Goal: Check status: Check status

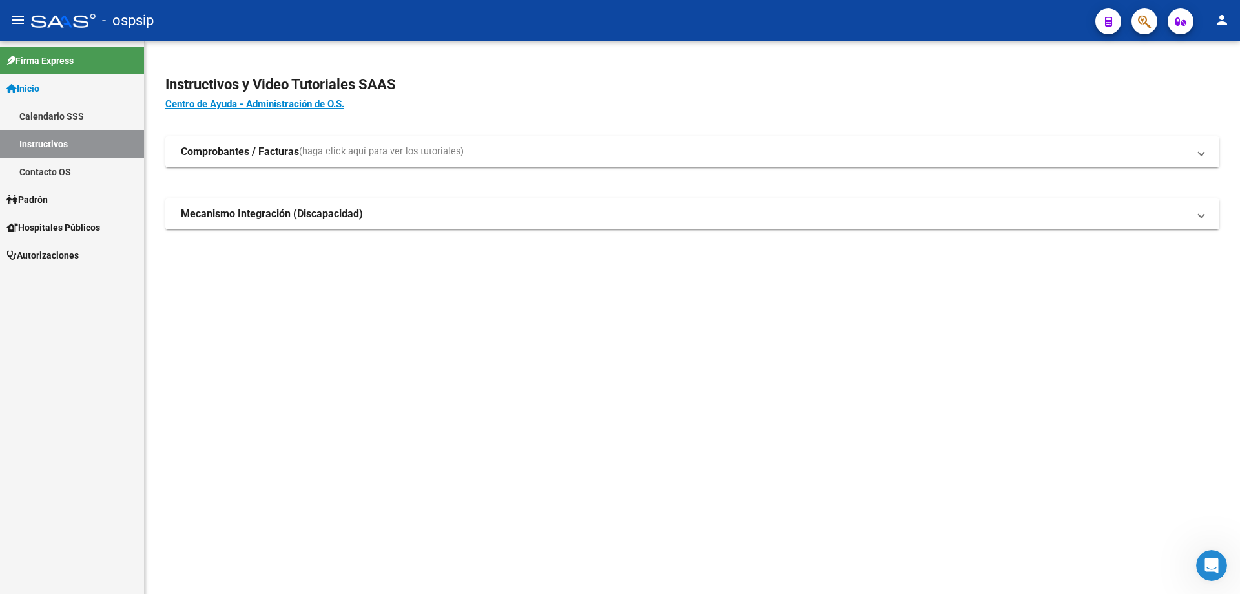
click at [1152, 24] on button "button" at bounding box center [1145, 21] width 26 height 26
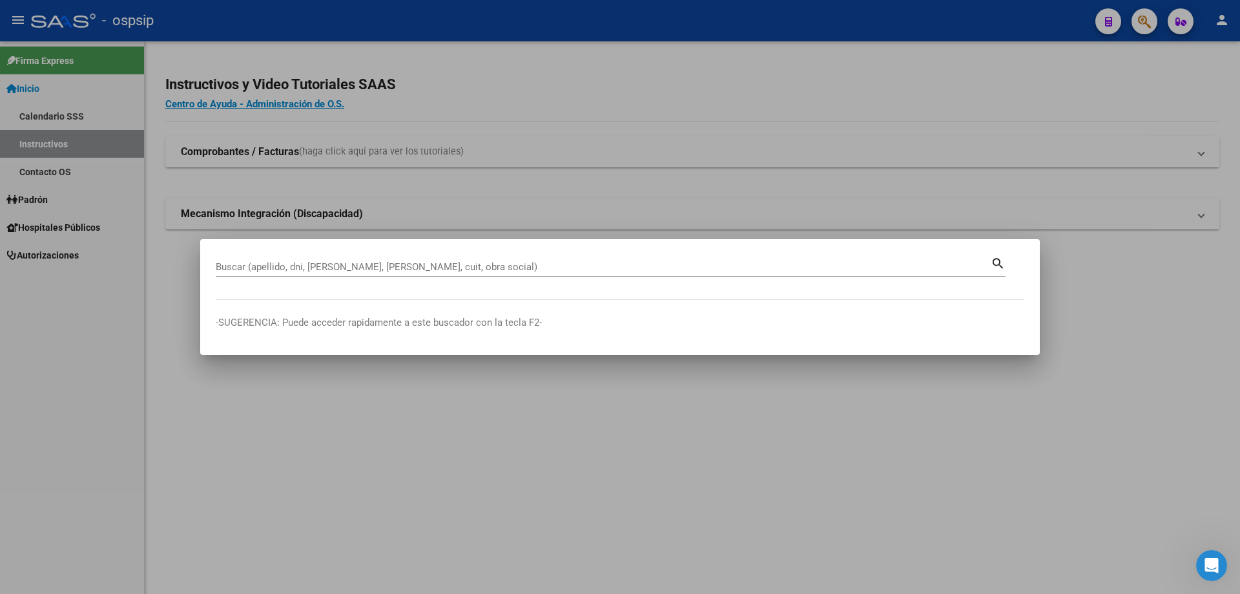
click at [594, 258] on div "Buscar (apellido, dni, [PERSON_NAME], [PERSON_NAME], cuit, obra social)" at bounding box center [603, 266] width 775 height 19
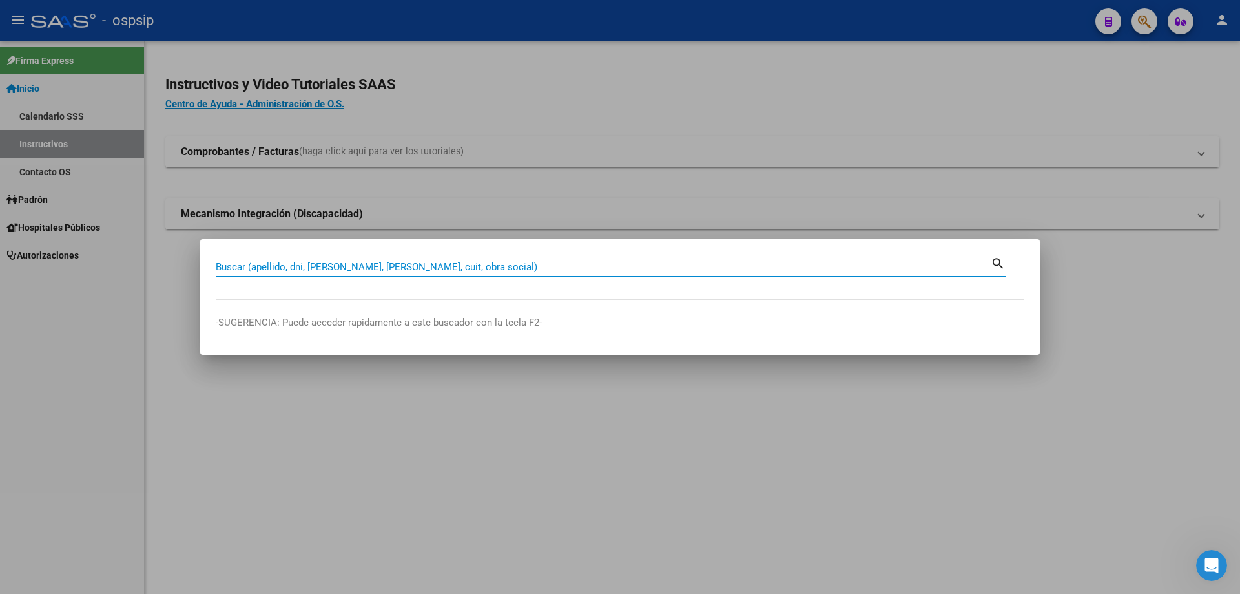
click at [566, 258] on div "Buscar (apellido, dni, [PERSON_NAME], [PERSON_NAME], cuit, obra social)" at bounding box center [603, 266] width 775 height 19
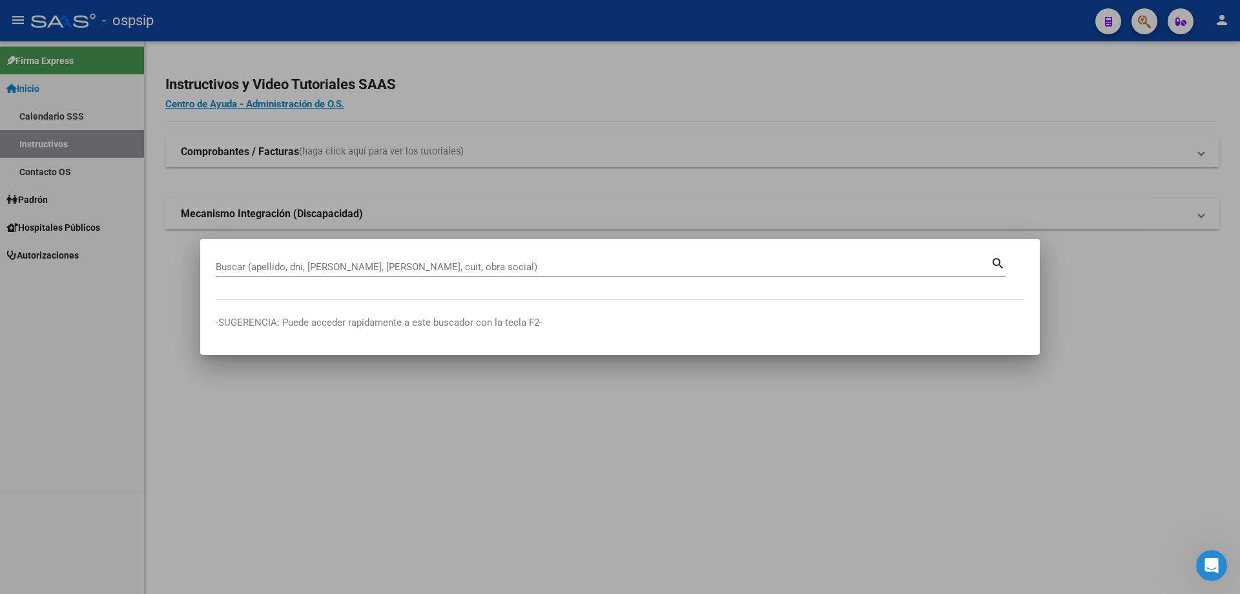
click at [578, 258] on div "Buscar (apellido, dni, [PERSON_NAME], [PERSON_NAME], cuit, obra social)" at bounding box center [603, 266] width 775 height 19
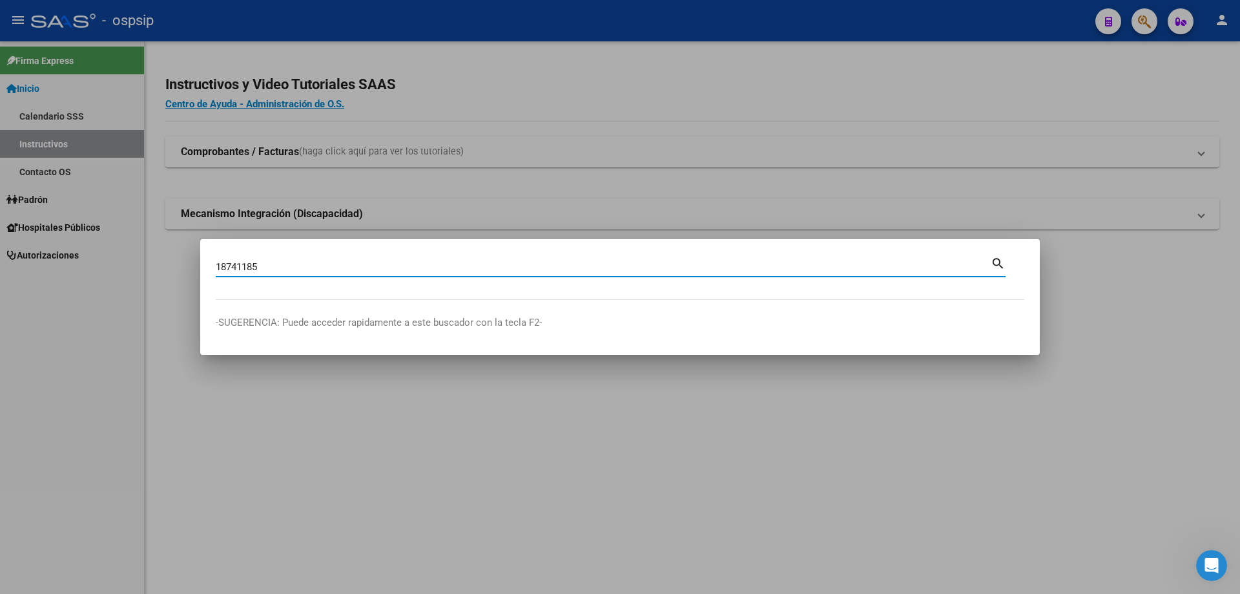
type input "18741185"
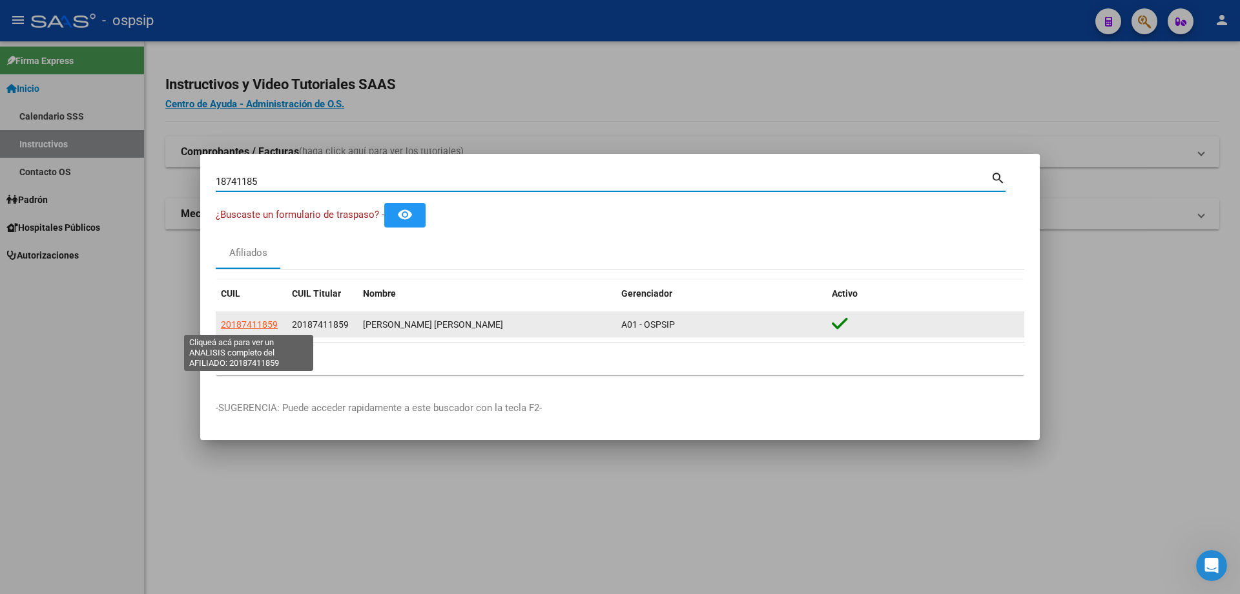
click at [262, 322] on span "20187411859" at bounding box center [249, 324] width 57 height 10
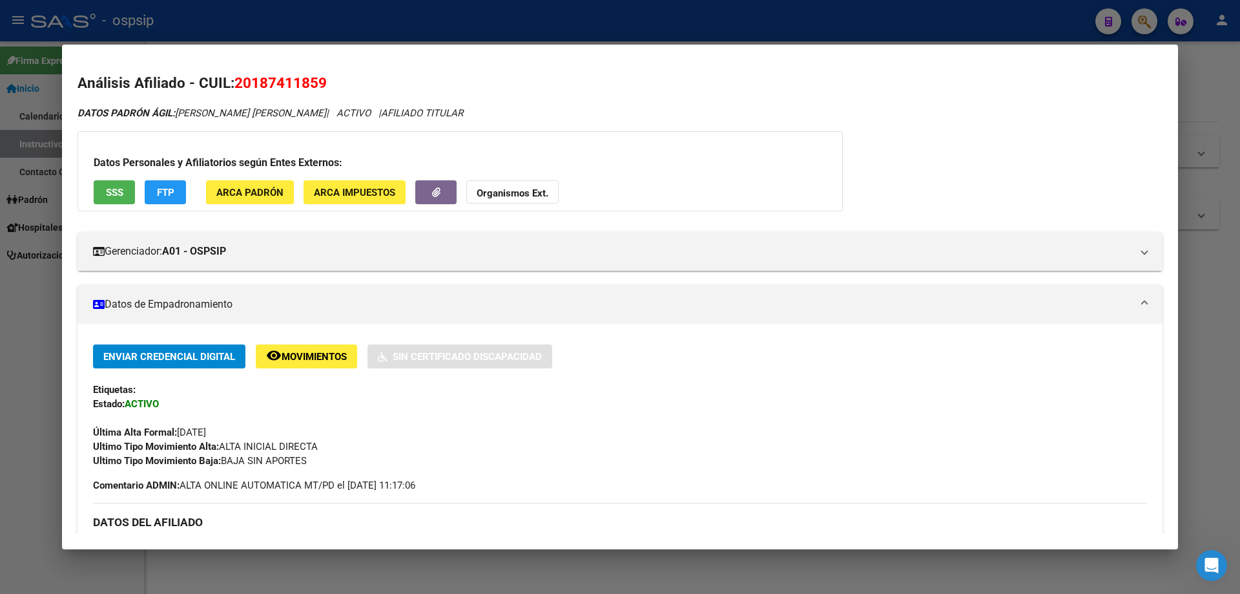
click at [623, 565] on div at bounding box center [620, 297] width 1240 height 594
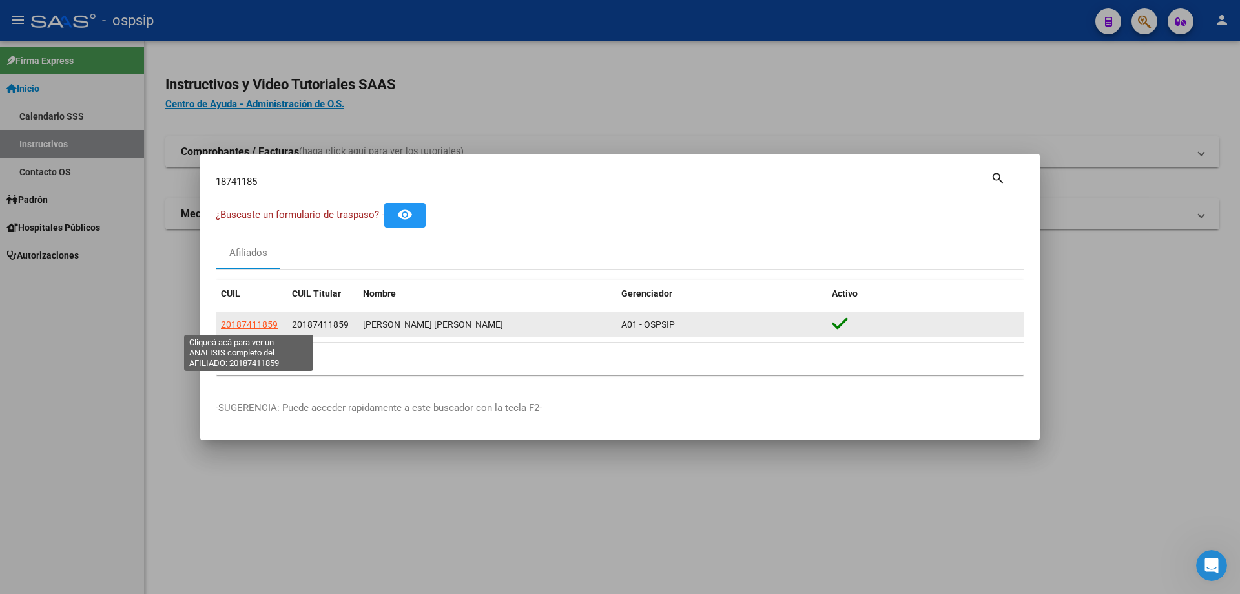
click at [255, 322] on span "20187411859" at bounding box center [249, 324] width 57 height 10
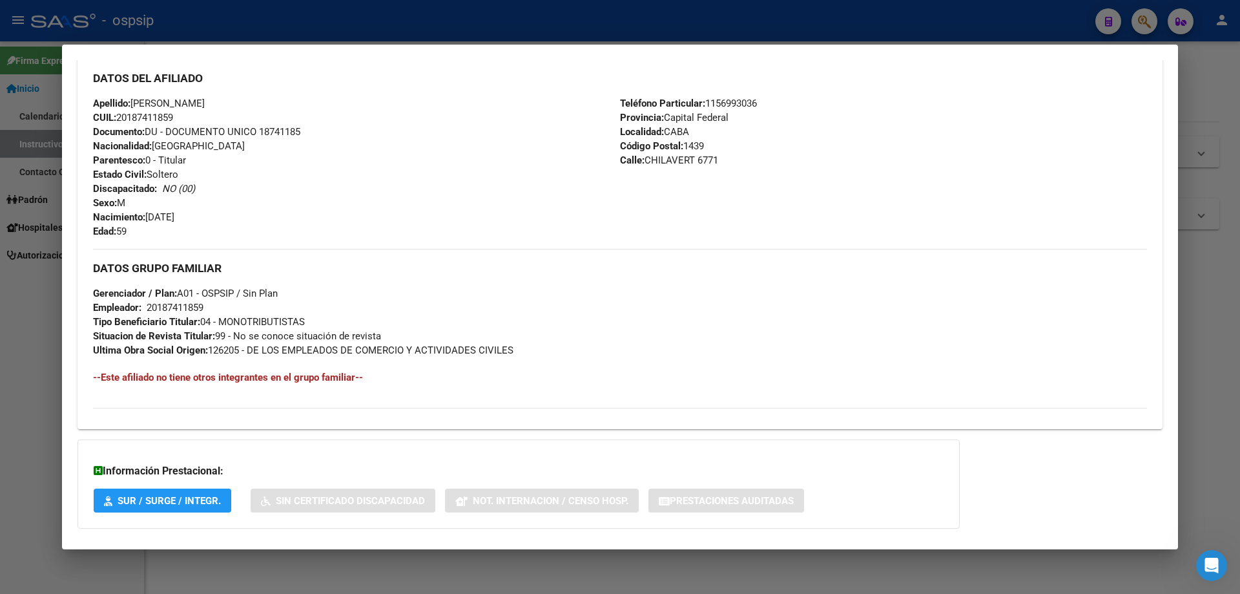
scroll to position [509, 0]
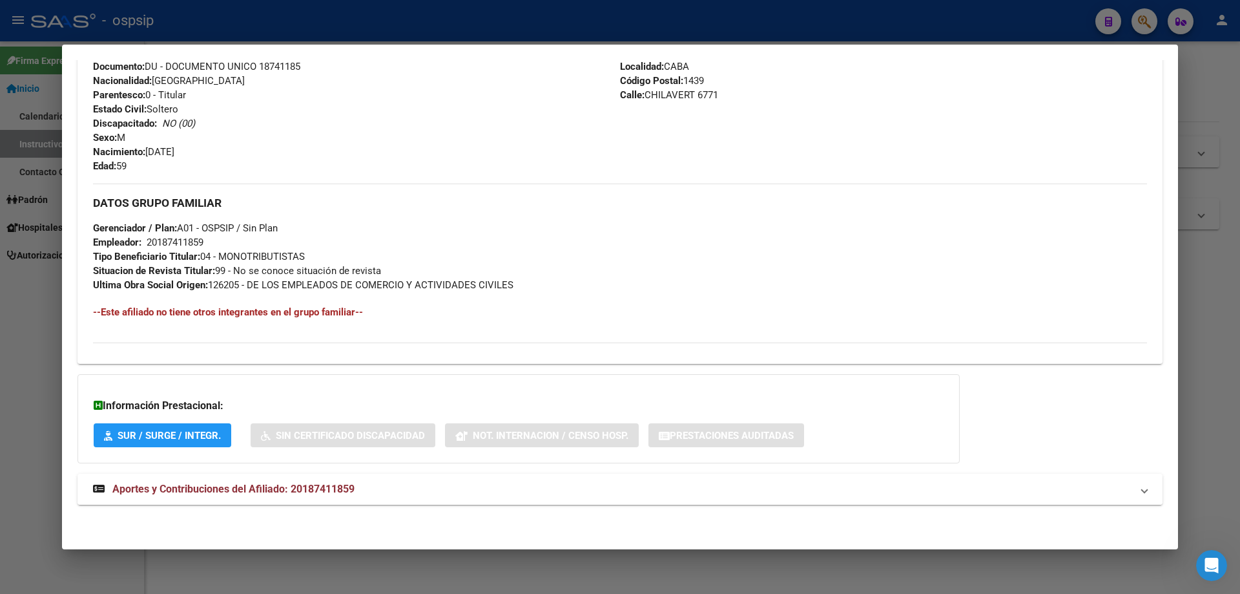
click at [264, 482] on strong "Aportes y Contribuciones del Afiliado: 20187411859" at bounding box center [224, 489] width 262 height 16
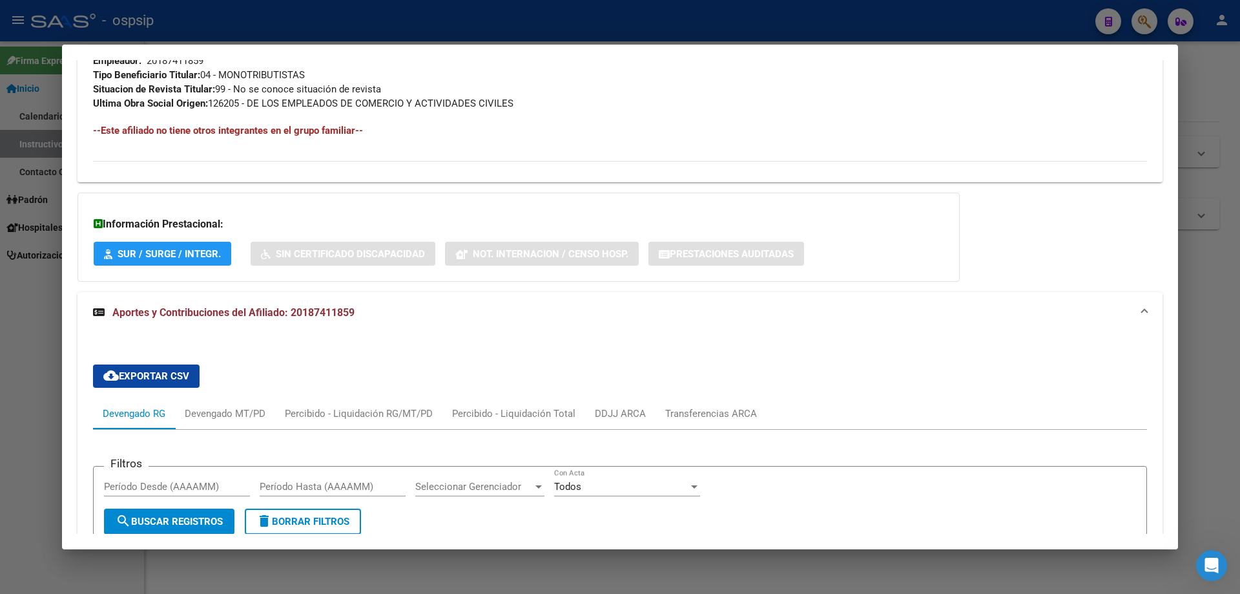
scroll to position [711, 0]
